Goal: Book appointment/travel/reservation

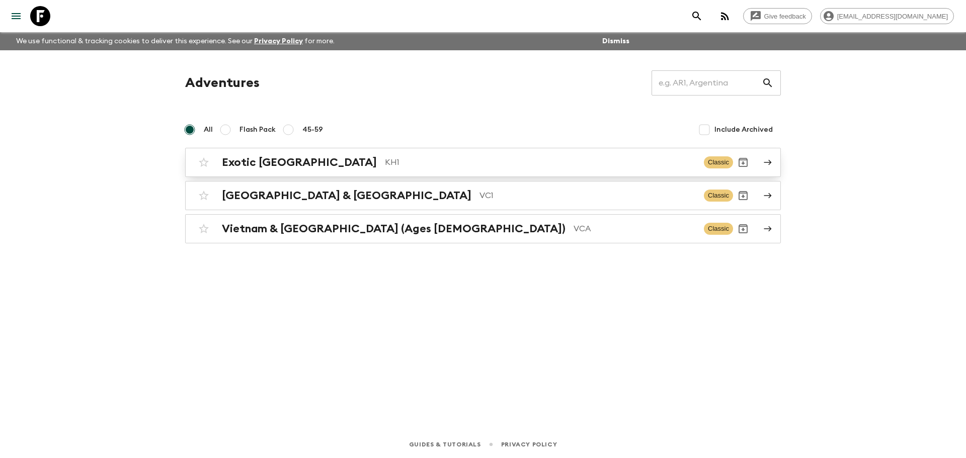
click at [324, 173] on link "Exotic [GEOGRAPHIC_DATA] KH1 Classic" at bounding box center [483, 162] width 596 height 29
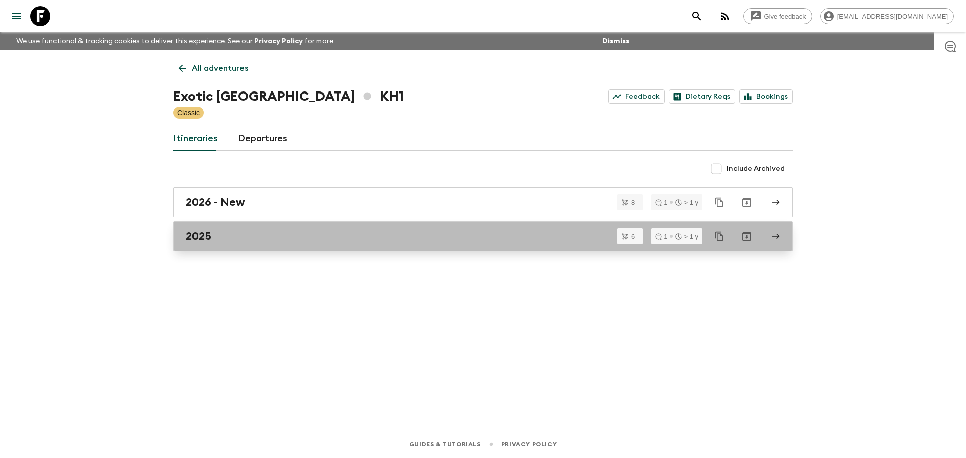
click at [213, 233] on div "2025" at bounding box center [473, 236] width 575 height 13
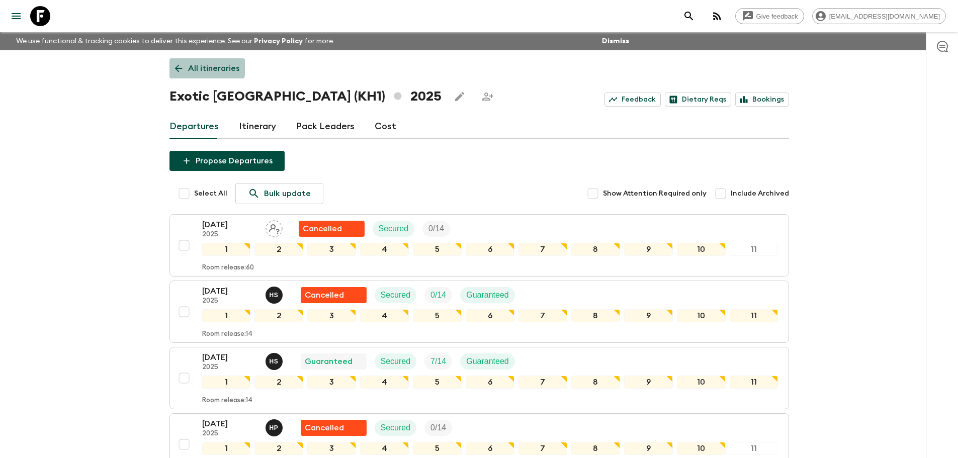
click at [180, 63] on icon at bounding box center [178, 68] width 11 height 11
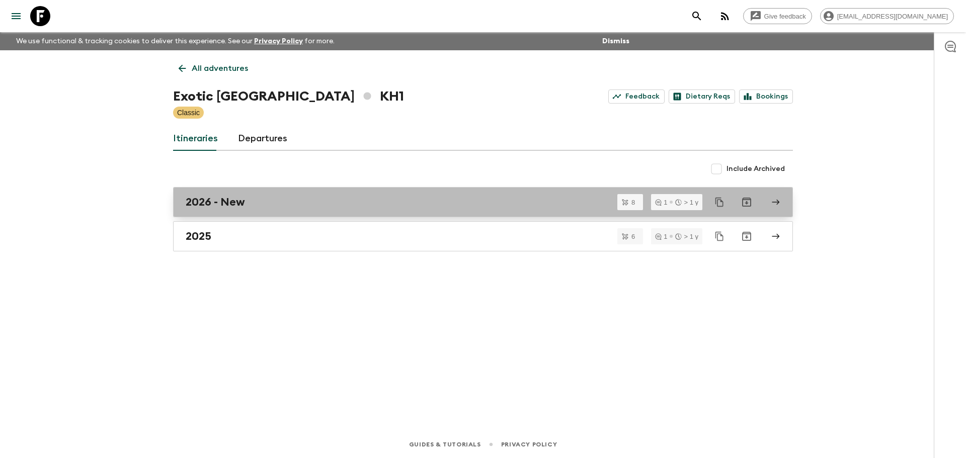
click at [223, 196] on h2 "2026 - New" at bounding box center [215, 202] width 59 height 13
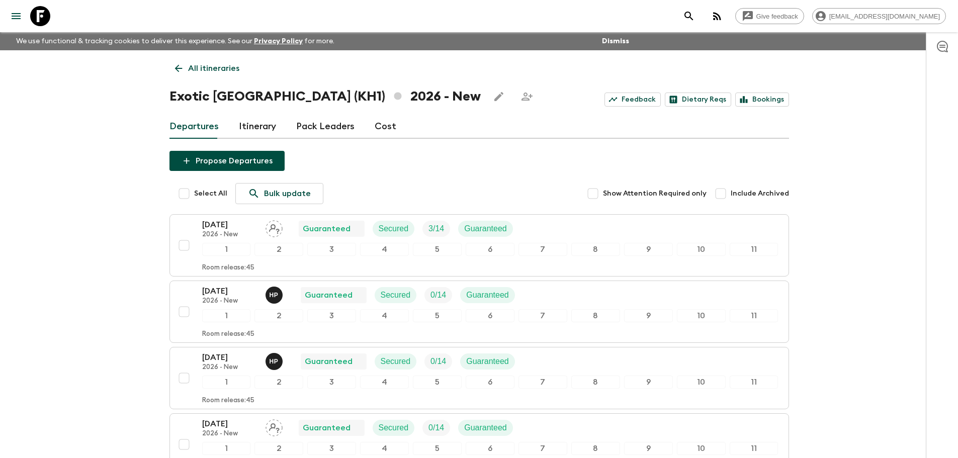
click at [166, 68] on div "All itineraries Exotic [GEOGRAPHIC_DATA] (KH1) 2026 - New Feedback Dietary Reqs…" at bounding box center [479, 413] width 644 height 727
click at [176, 68] on icon at bounding box center [179, 69] width 8 height 8
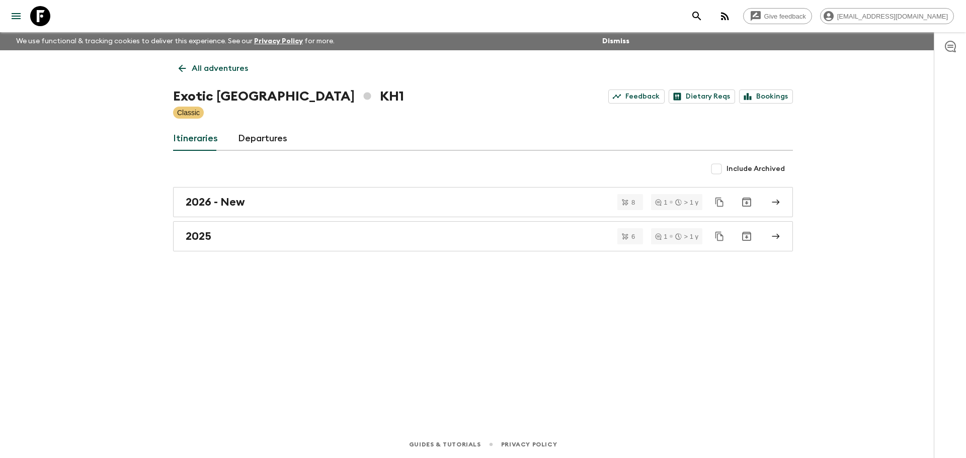
click at [178, 84] on div "All adventures Exotic [GEOGRAPHIC_DATA] KH1 Feedback Dietary Reqs Bookings Clas…" at bounding box center [483, 226] width 644 height 353
click at [179, 72] on icon at bounding box center [182, 68] width 11 height 11
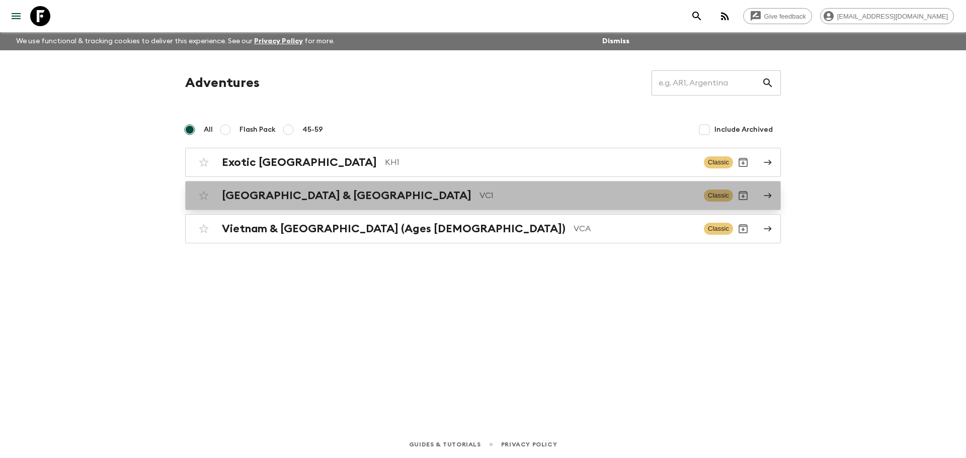
click at [303, 194] on h2 "[GEOGRAPHIC_DATA] & [GEOGRAPHIC_DATA]" at bounding box center [346, 195] width 249 height 13
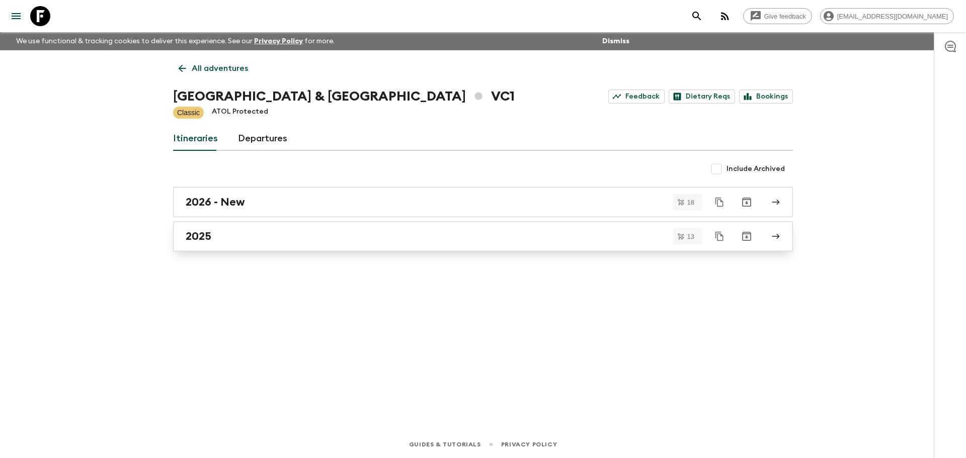
click at [254, 239] on div "2025" at bounding box center [473, 236] width 575 height 13
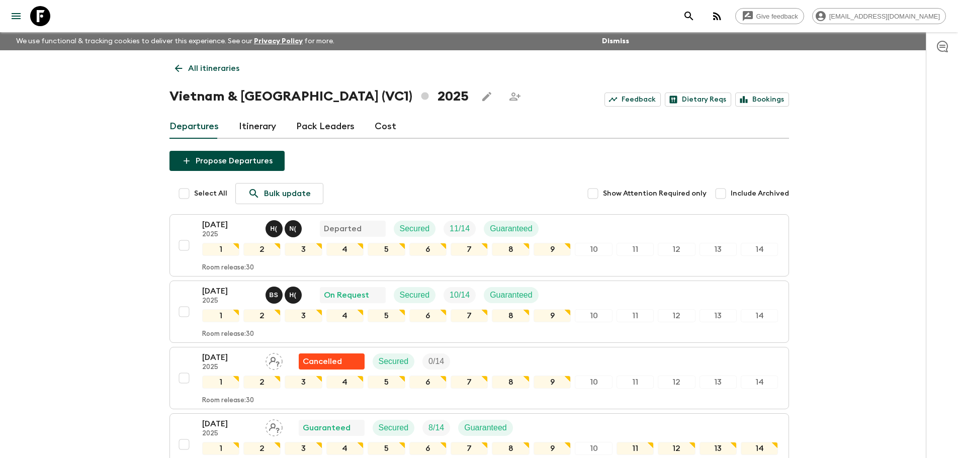
click at [171, 64] on link "All itineraries" at bounding box center [207, 68] width 75 height 20
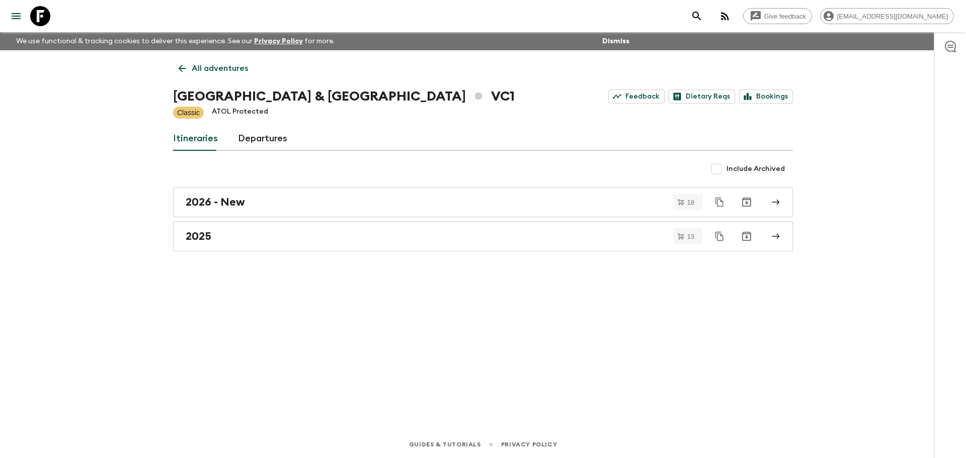
click at [189, 69] on link "All adventures" at bounding box center [213, 68] width 80 height 20
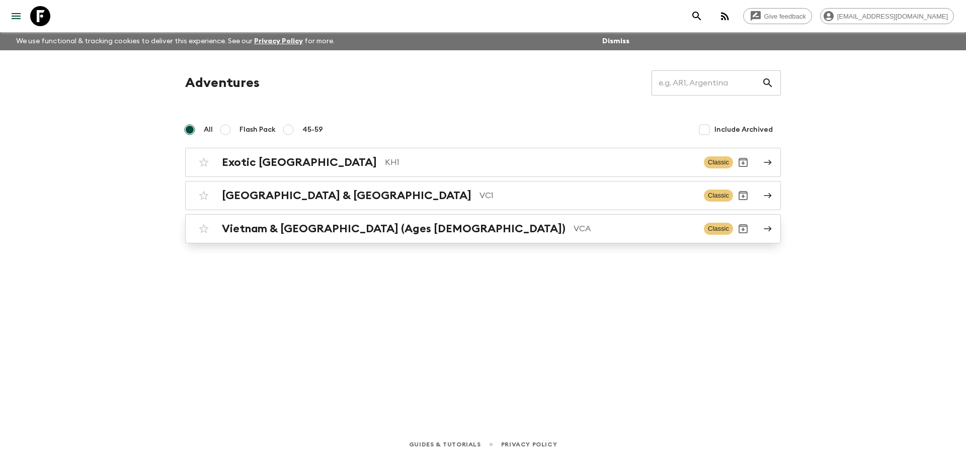
click at [311, 232] on h2 "Vietnam & [GEOGRAPHIC_DATA] (Ages [DEMOGRAPHIC_DATA])" at bounding box center [394, 228] width 344 height 13
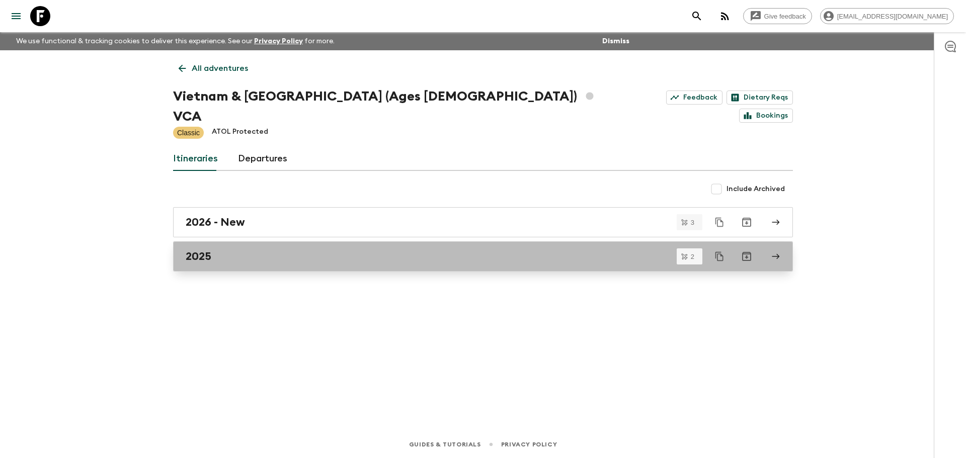
click at [233, 250] on div "2025" at bounding box center [473, 256] width 575 height 13
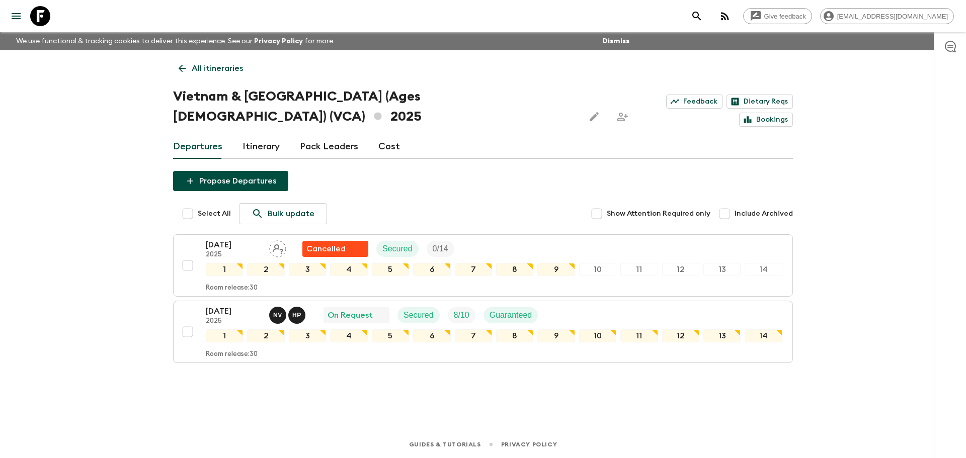
drag, startPoint x: 181, startPoint y: 71, endPoint x: 188, endPoint y: 74, distance: 7.7
click at [182, 71] on icon at bounding box center [183, 69] width 8 height 8
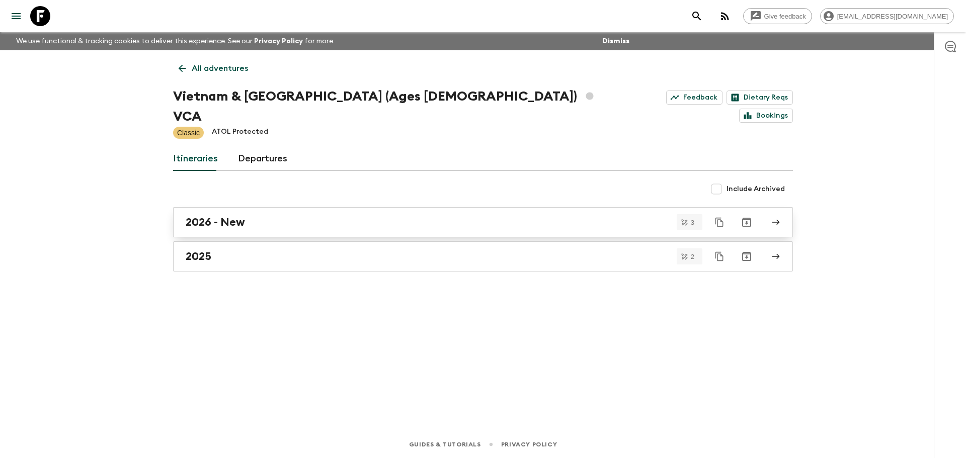
click at [236, 216] on h2 "2026 - New" at bounding box center [215, 222] width 59 height 13
